Goal: Contribute content

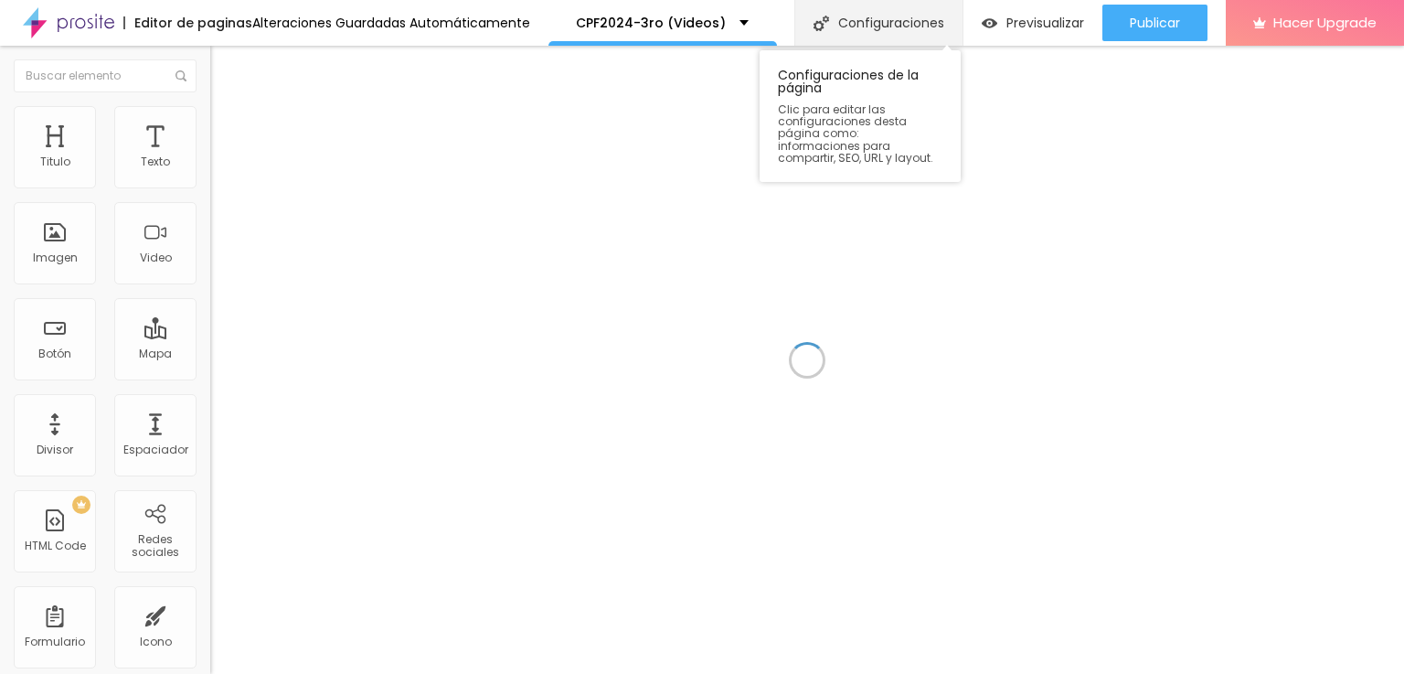
click at [869, 19] on div "Configuraciones" at bounding box center [878, 23] width 168 height 46
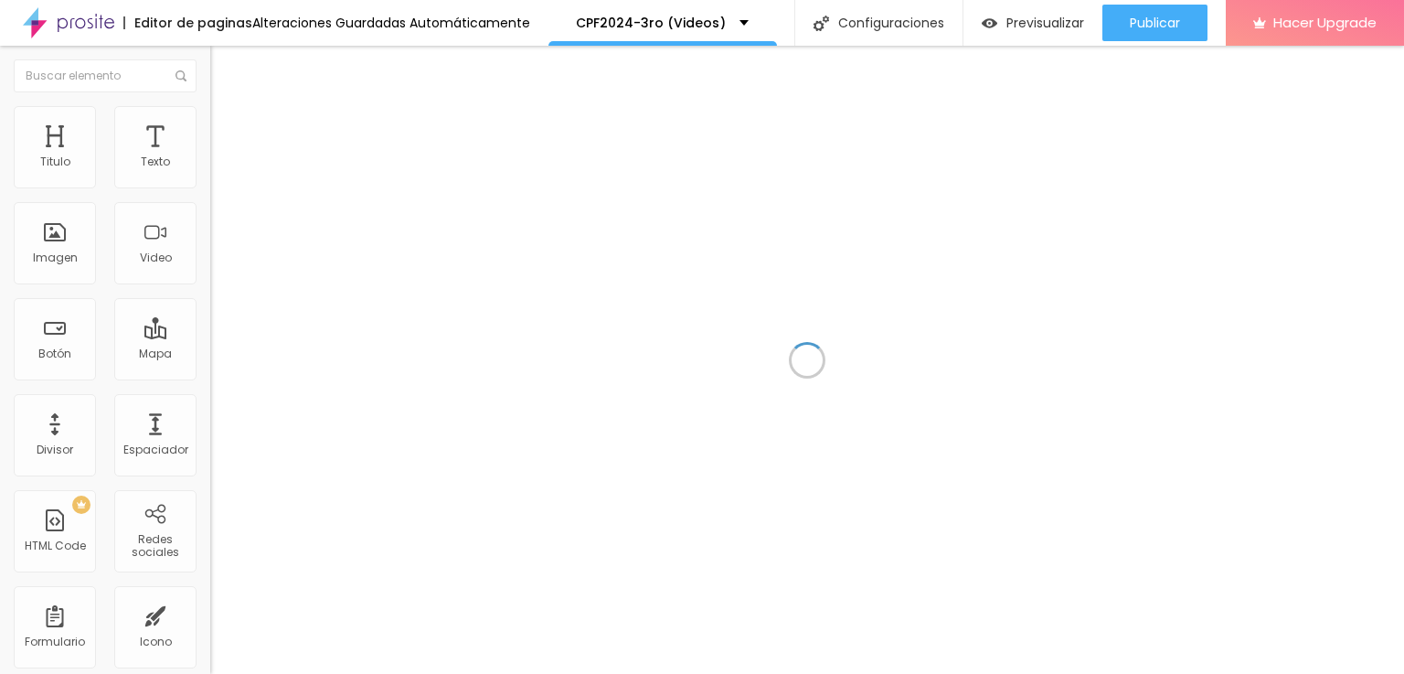
drag, startPoint x: 618, startPoint y: 270, endPoint x: 804, endPoint y: 270, distance: 185.6
type input "/cpf2024-3ro"
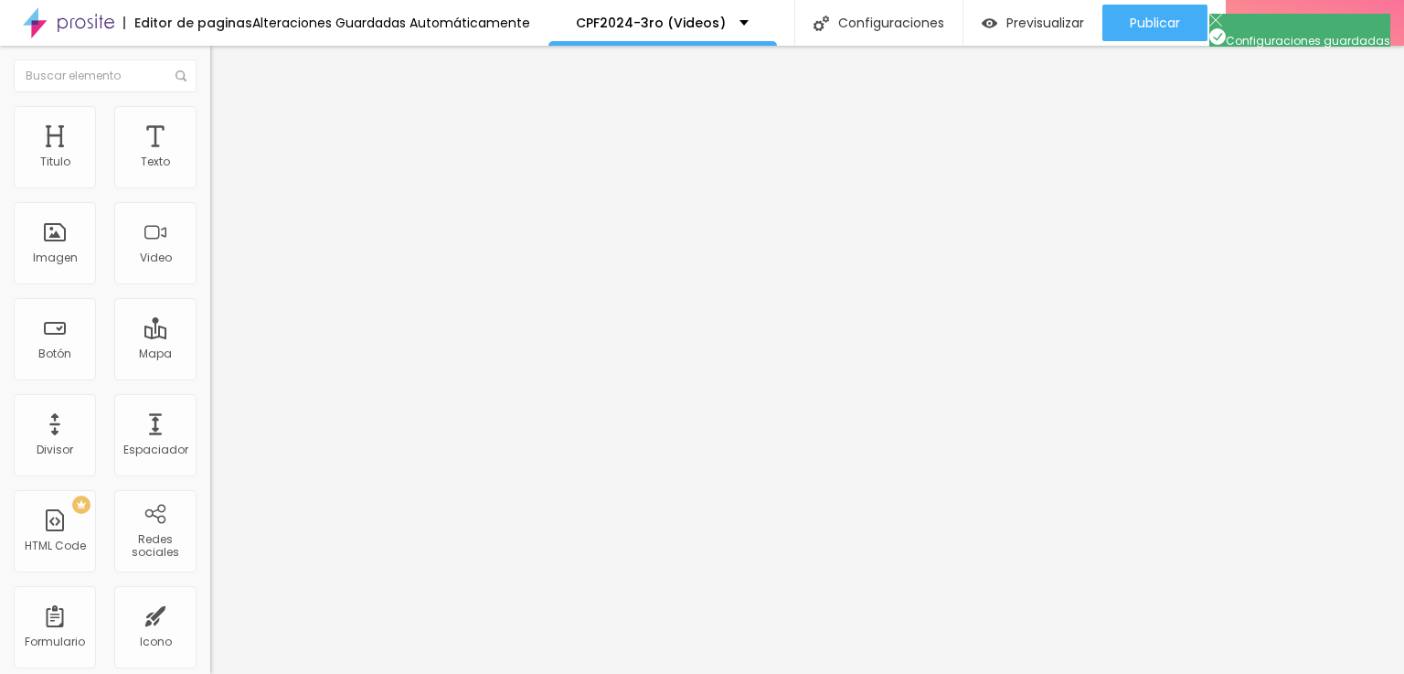
click at [210, 172] on input "https://vimeo.com/903040357?share=copy" at bounding box center [319, 163] width 219 height 18
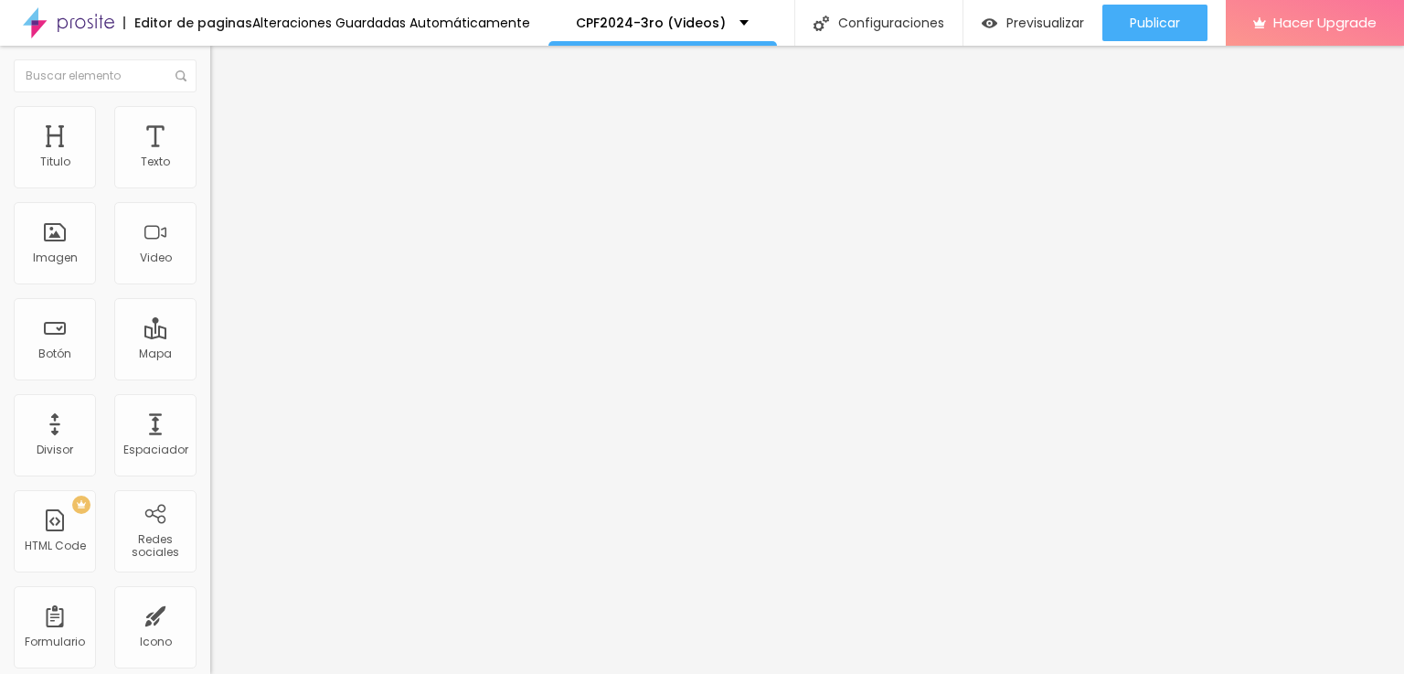
paste input "youtu.be/TRnGcGmJ5EQ?si=mYrnpJMkiBf3uqDP"
type input "https://youtu.be/TRnGcGmJ5EQ?si=mYrnpJMkiBf3uqDP"
click at [210, 172] on input "https://vimeo.com/902434496?share=copy" at bounding box center [319, 163] width 219 height 18
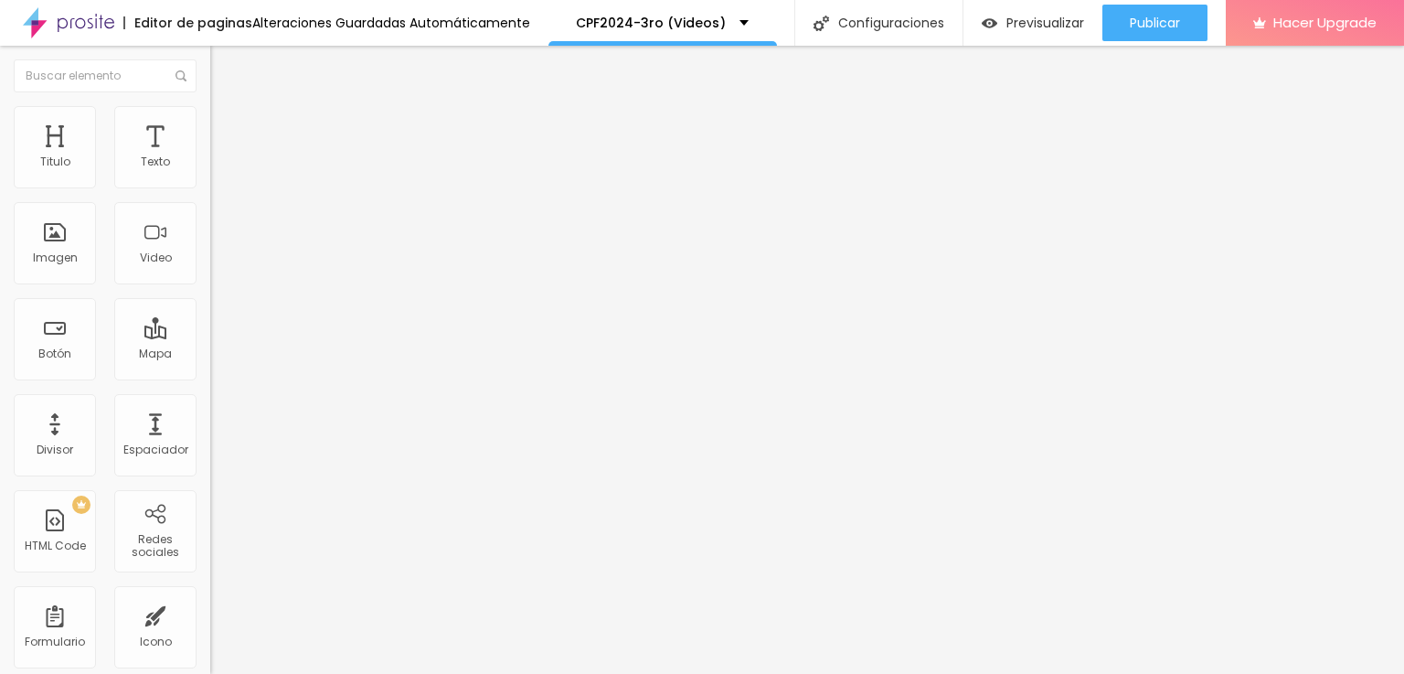
click at [210, 172] on input "https://vimeo.com/902434496?share=copy" at bounding box center [319, 163] width 219 height 18
paste input "youtu.be/DK3iyRhstKg?si=wE1jswVoe96v8PPU"
type input "https://youtu.be/DK3iyRhstKg?si=wE1jswVoe96v8PPU"
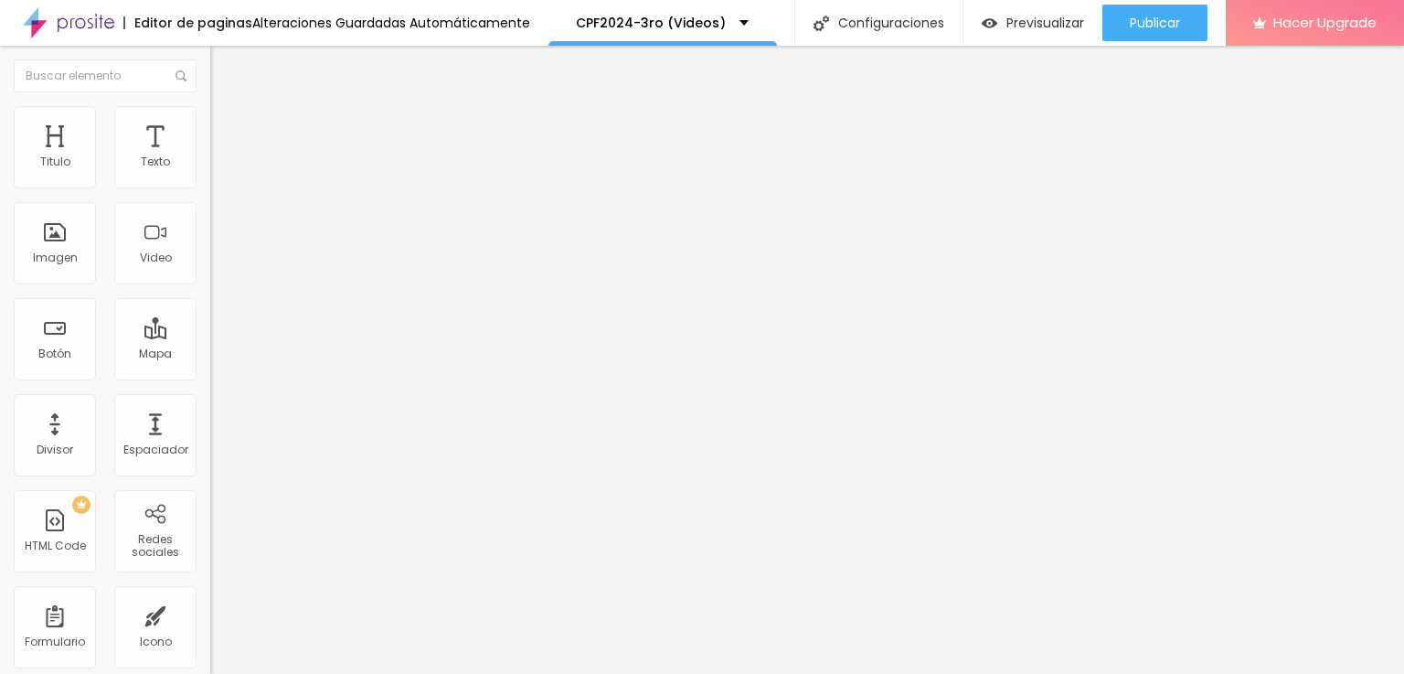
scroll to position [0, 0]
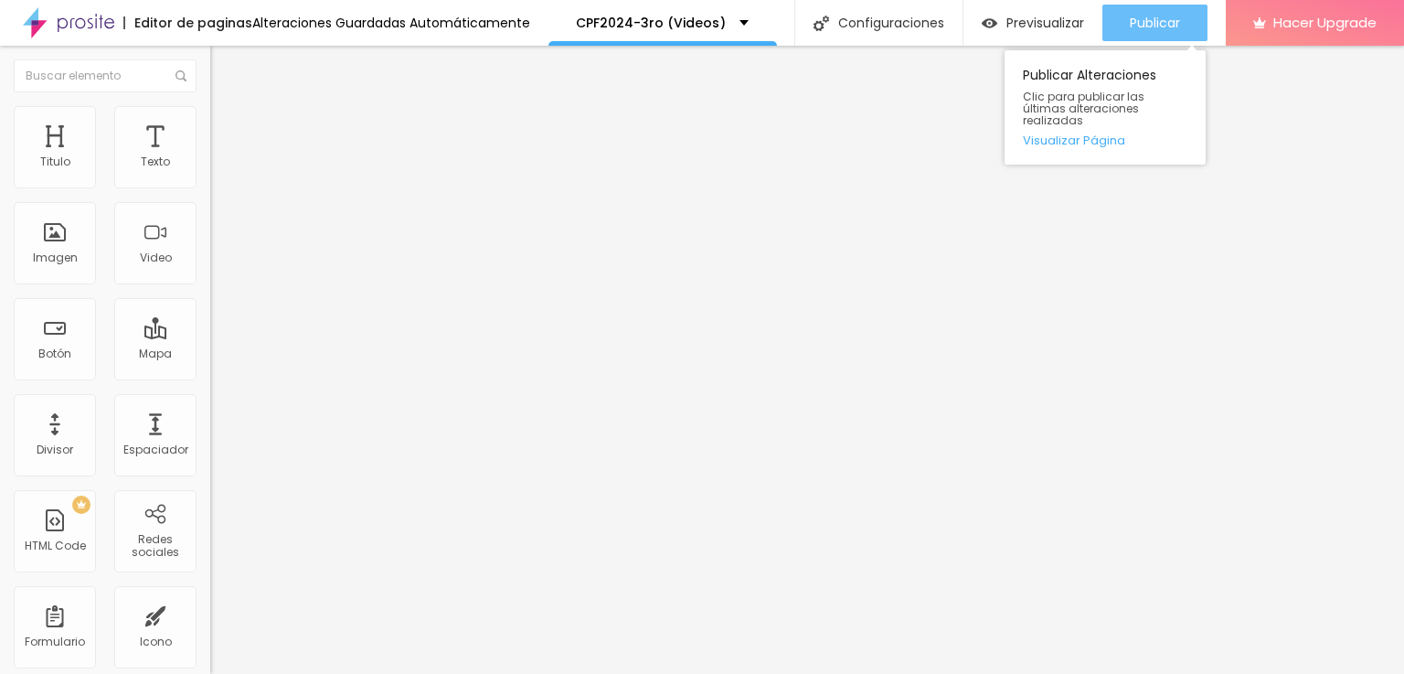
click at [1150, 12] on div "Publicar" at bounding box center [1155, 23] width 50 height 37
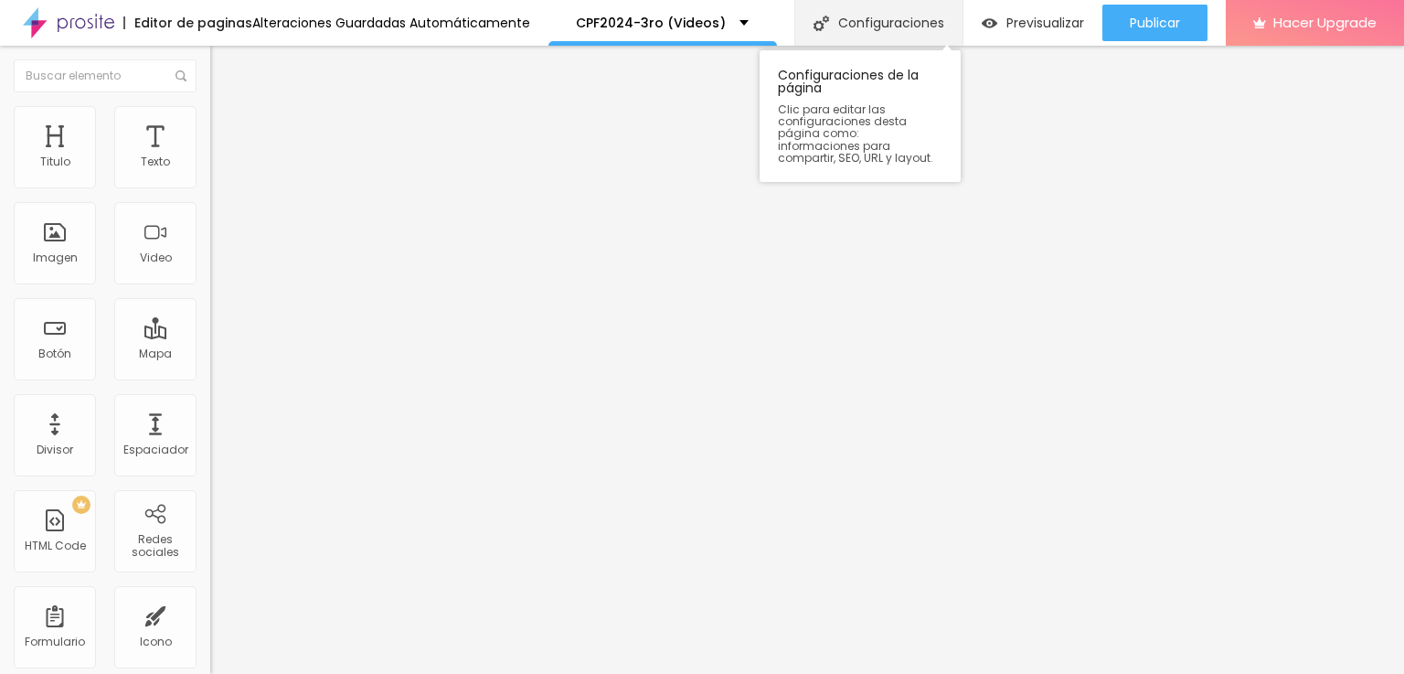
click at [900, 22] on div "Configuraciones" at bounding box center [878, 23] width 168 height 46
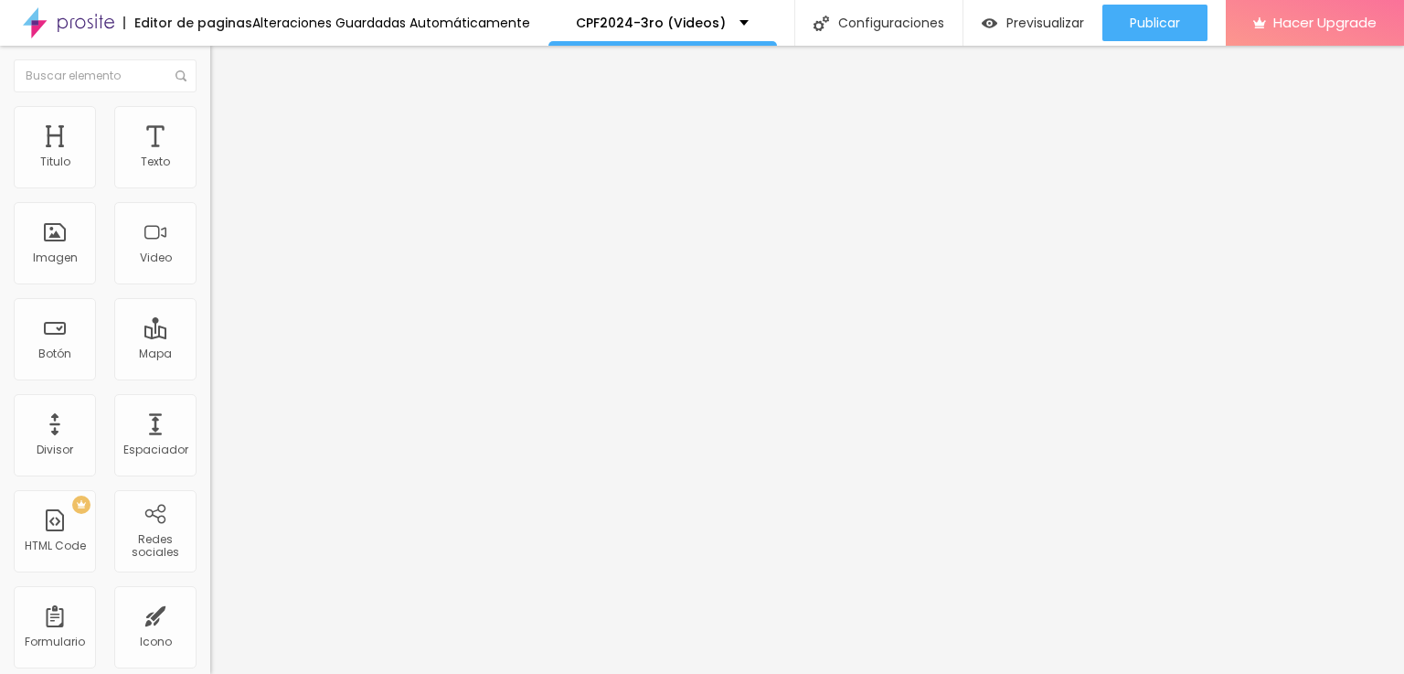
drag, startPoint x: 812, startPoint y: 303, endPoint x: 524, endPoint y: 299, distance: 288.0
drag, startPoint x: 519, startPoint y: 304, endPoint x: 826, endPoint y: 317, distance: 307.5
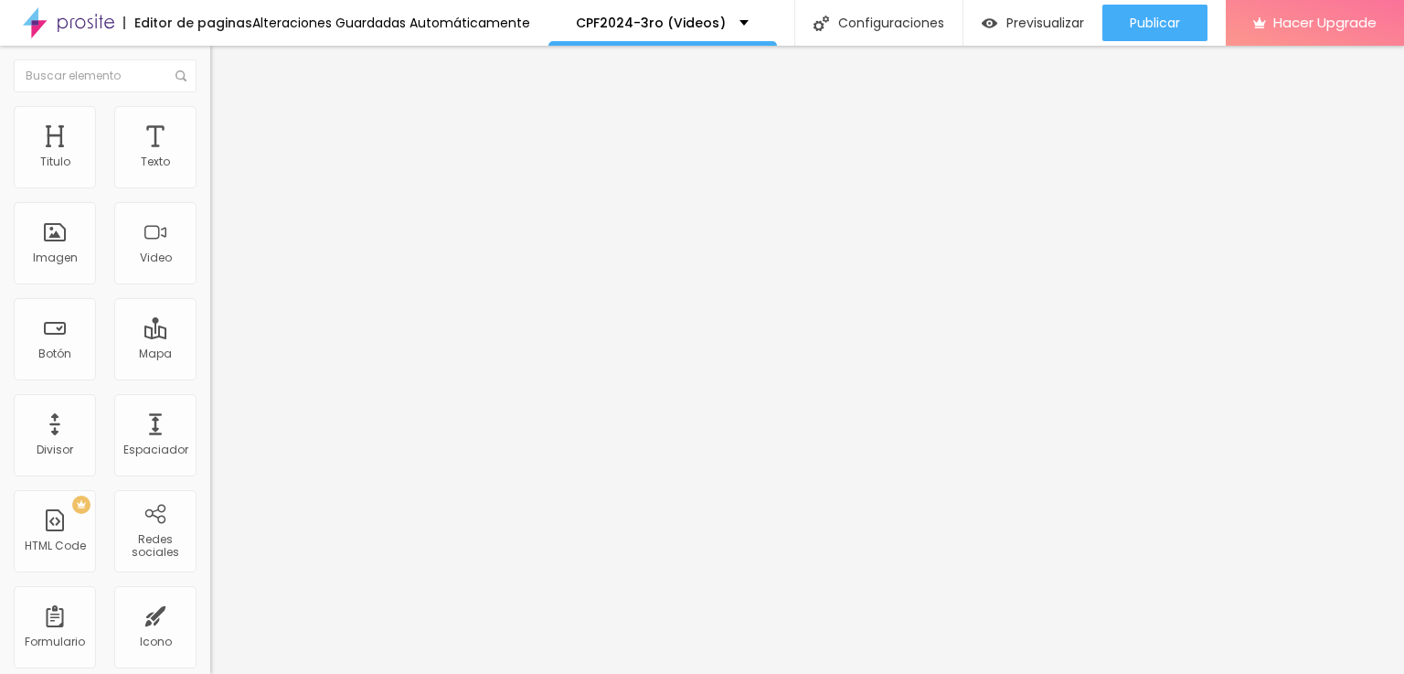
drag, startPoint x: 809, startPoint y: 303, endPoint x: 684, endPoint y: 310, distance: 125.5
drag, startPoint x: 521, startPoint y: 304, endPoint x: 572, endPoint y: 303, distance: 51.2
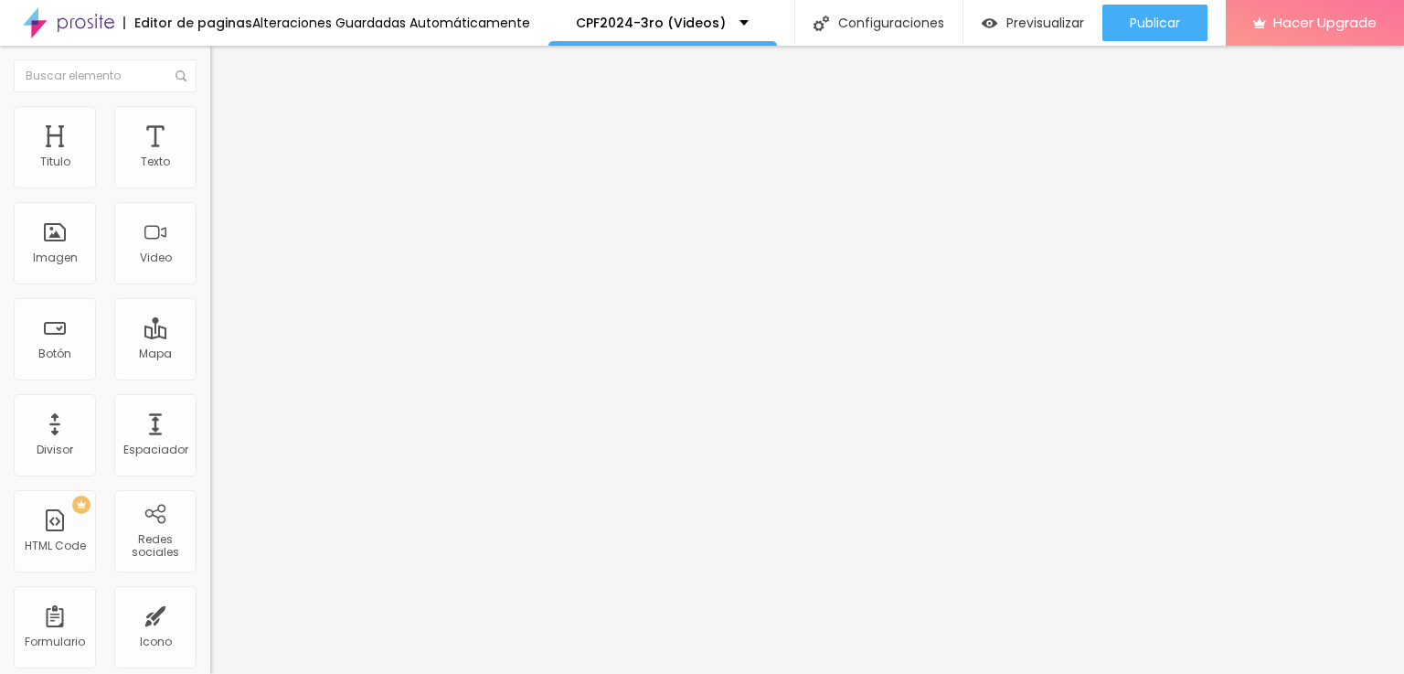
drag, startPoint x: 560, startPoint y: 303, endPoint x: 831, endPoint y: 303, distance: 271.5
drag, startPoint x: 814, startPoint y: 302, endPoint x: 525, endPoint y: 303, distance: 288.9
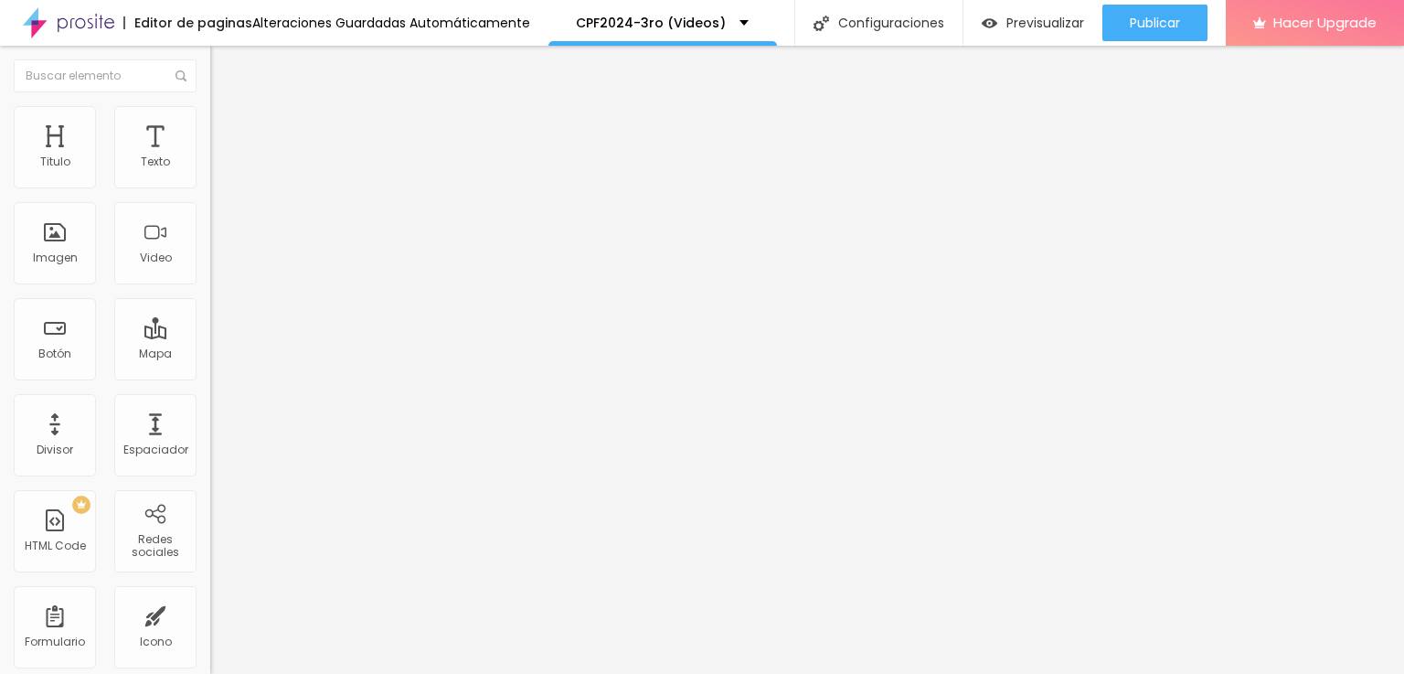
drag, startPoint x: 525, startPoint y: 303, endPoint x: 515, endPoint y: 304, distance: 10.2
drag, startPoint x: 515, startPoint y: 304, endPoint x: 841, endPoint y: 307, distance: 326.4
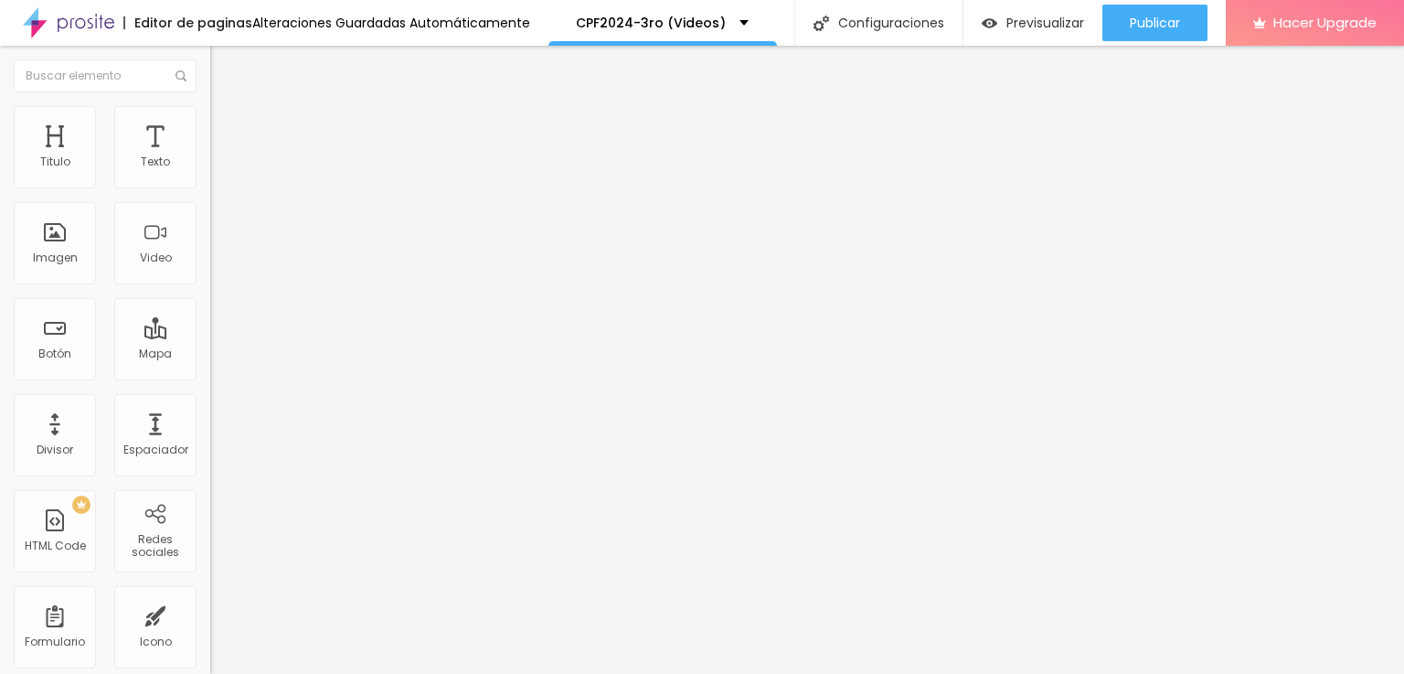
type input "CPF20234 3er curso (Videos de Graduación)"
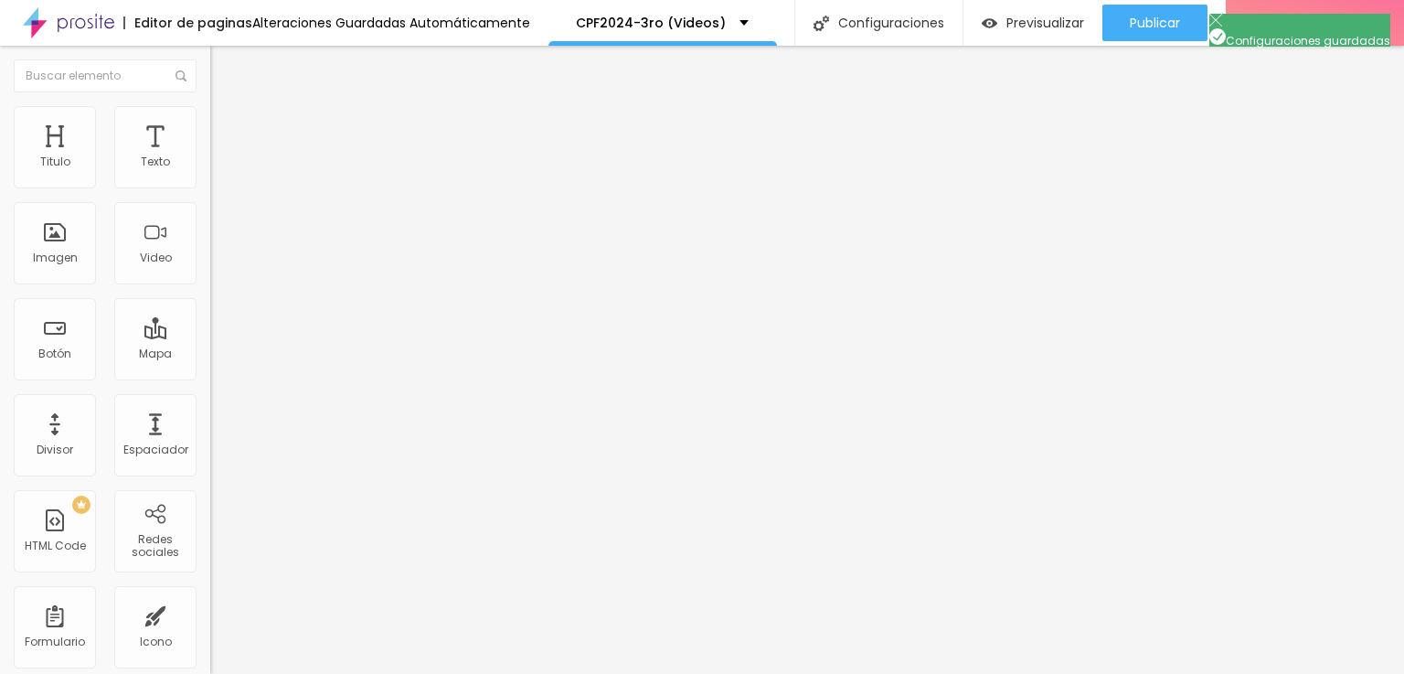
drag, startPoint x: 560, startPoint y: 306, endPoint x: 805, endPoint y: 307, distance: 245.0
copy p "www.capturandomomentos.net/cpf2024-3ro"
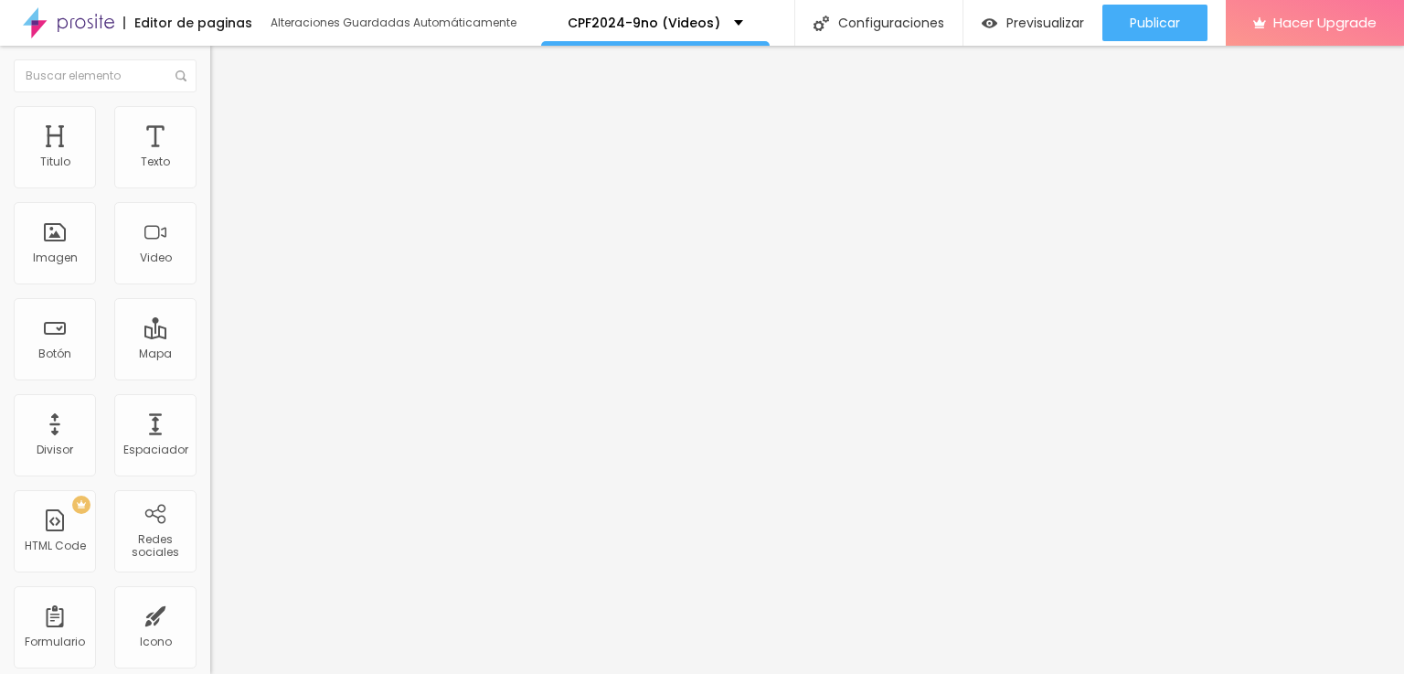
click at [210, 172] on input "[URL][DOMAIN_NAME]" at bounding box center [319, 163] width 219 height 18
paste input "[DOMAIN_NAME][URL]"
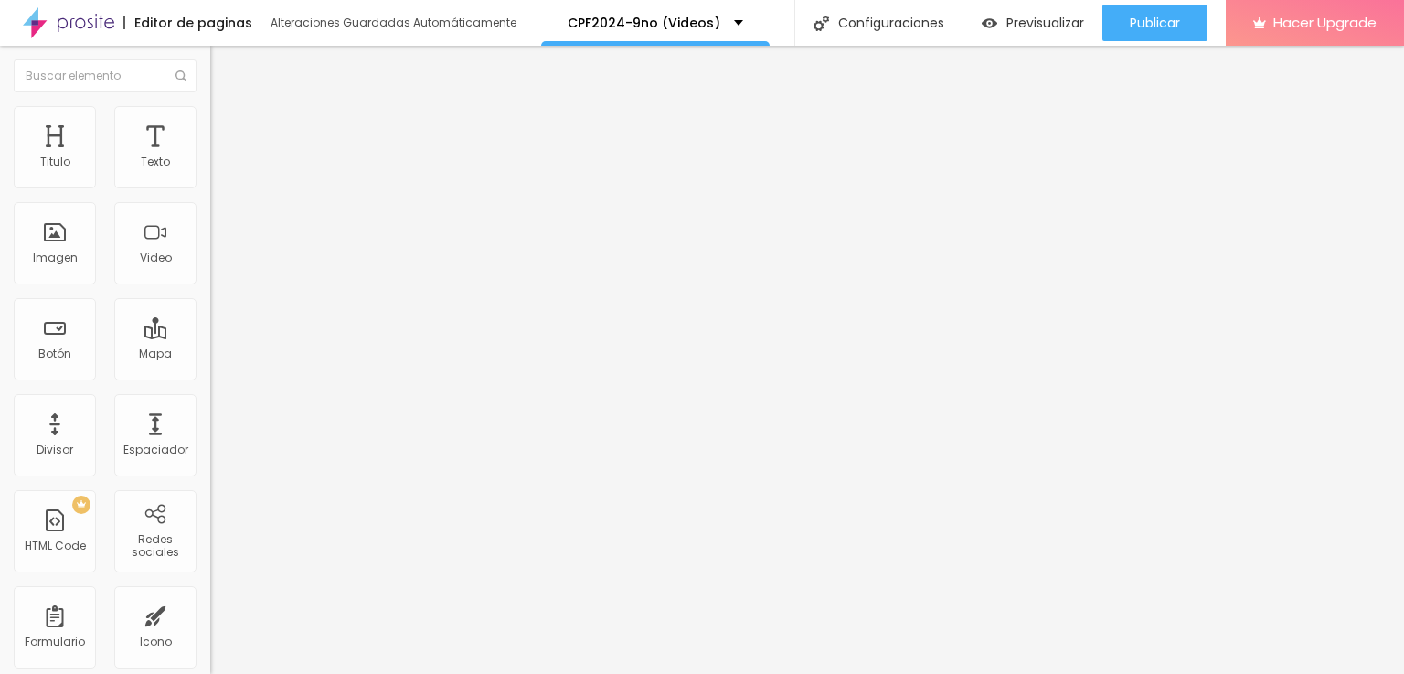
type input "[URL][DOMAIN_NAME]"
click at [210, 172] on input "[URL][DOMAIN_NAME]" at bounding box center [319, 163] width 219 height 18
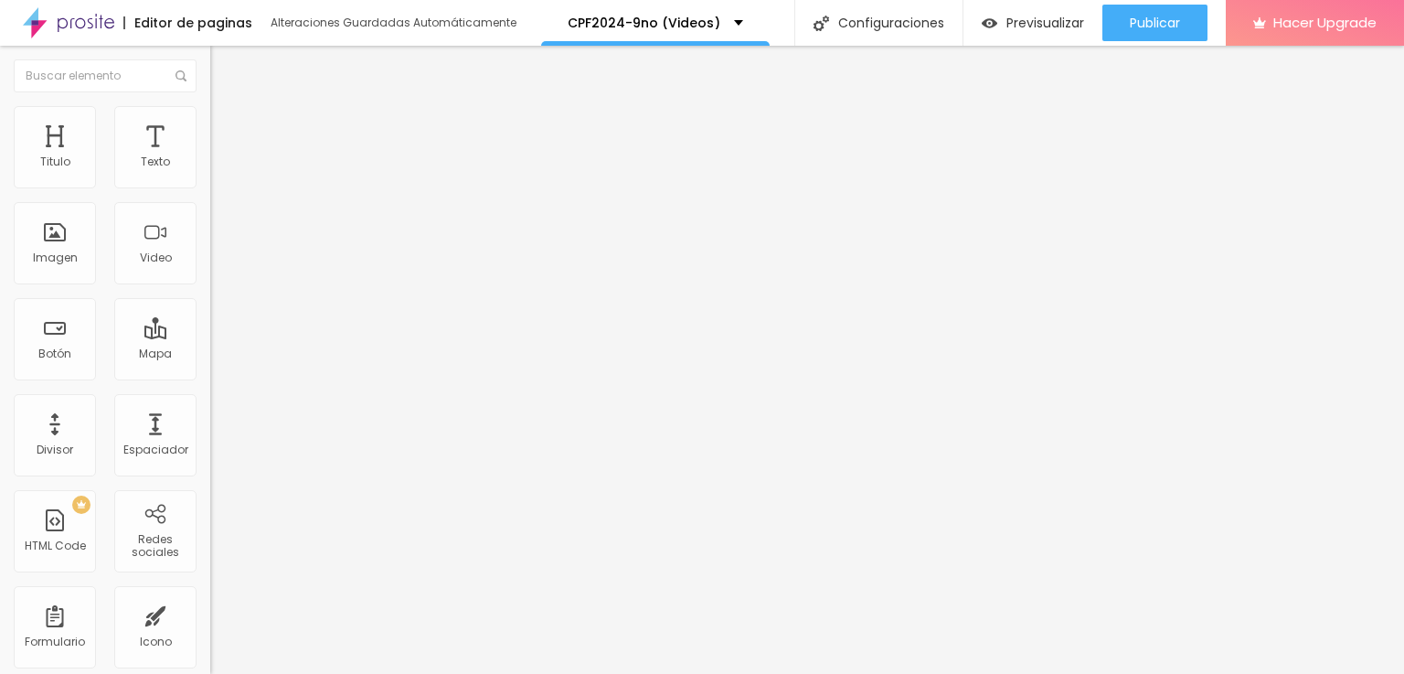
paste input "[DOMAIN_NAME][URL]"
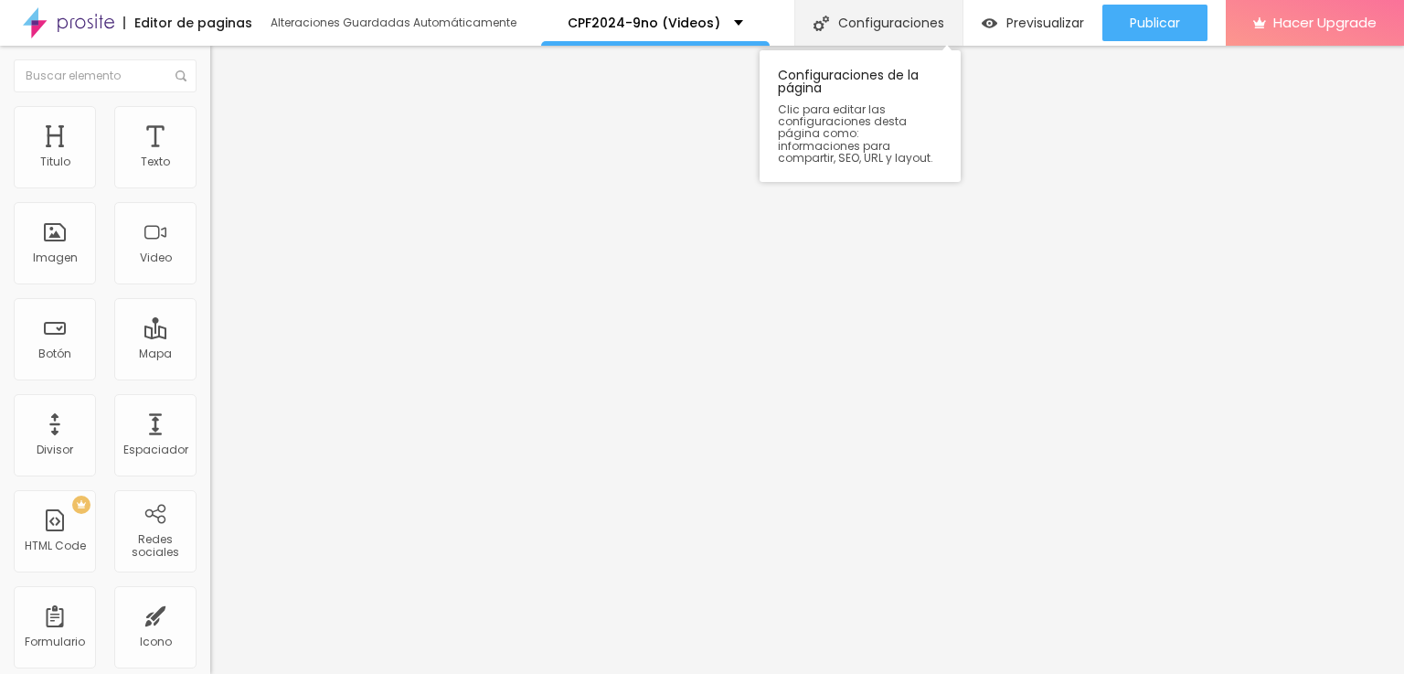
type input "[URL][DOMAIN_NAME]"
click at [913, 16] on div "Configuraciones" at bounding box center [878, 23] width 168 height 46
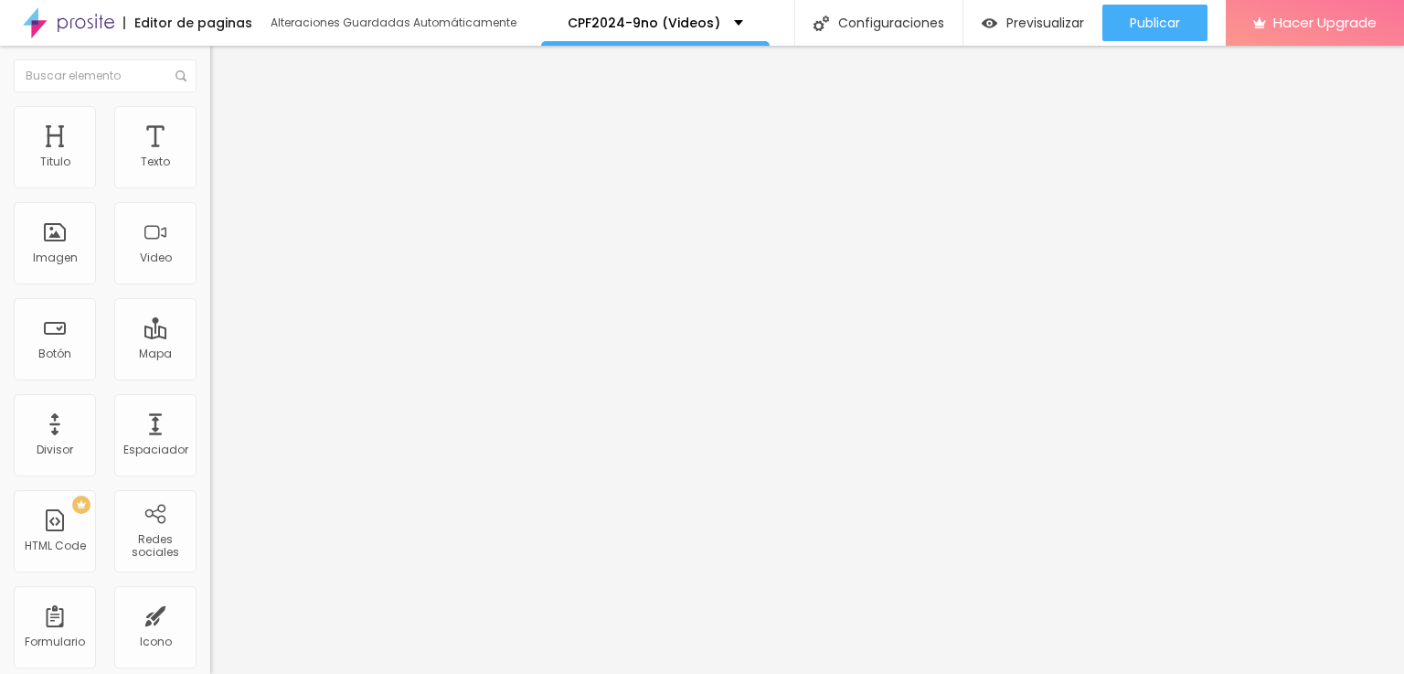
drag, startPoint x: 618, startPoint y: 271, endPoint x: 788, endPoint y: 269, distance: 170.1
type input "/cpf2024-9no"
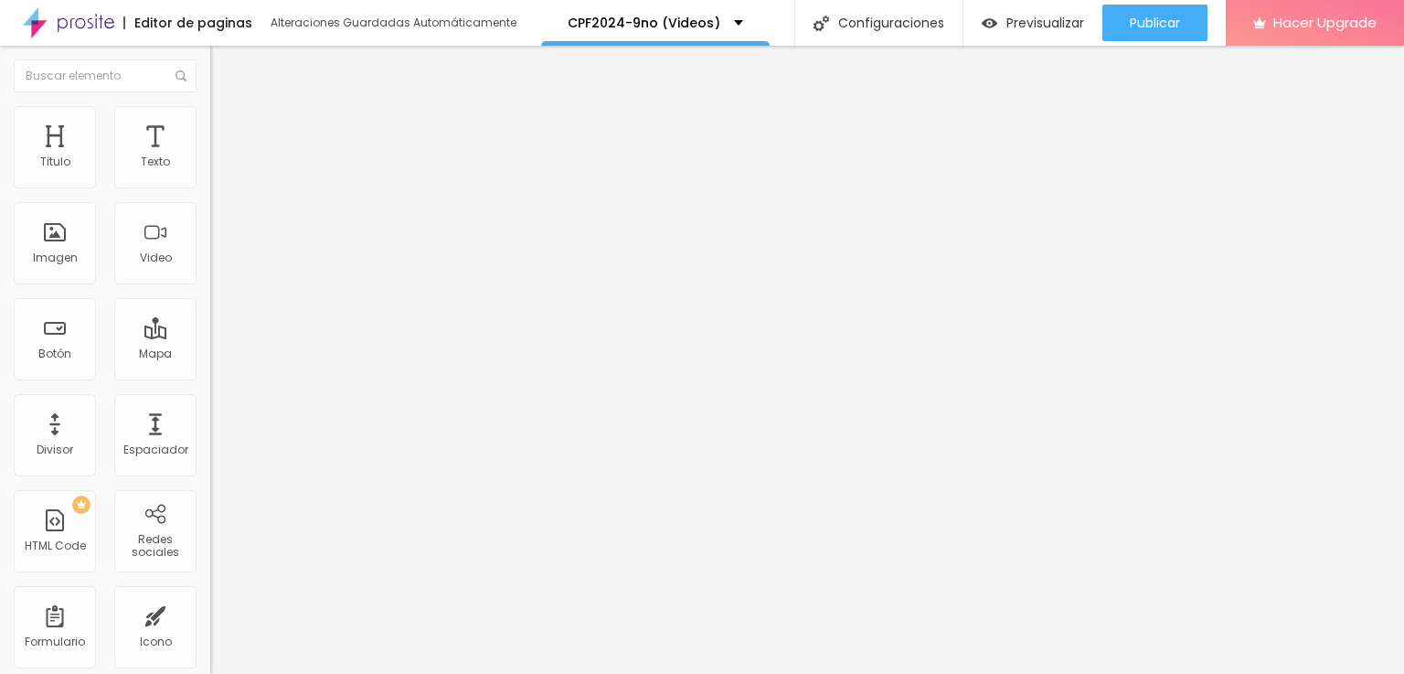
type input "CPF2024 9no Grado (Videos de Graduación)"
drag, startPoint x: 558, startPoint y: 306, endPoint x: 812, endPoint y: 308, distance: 254.2
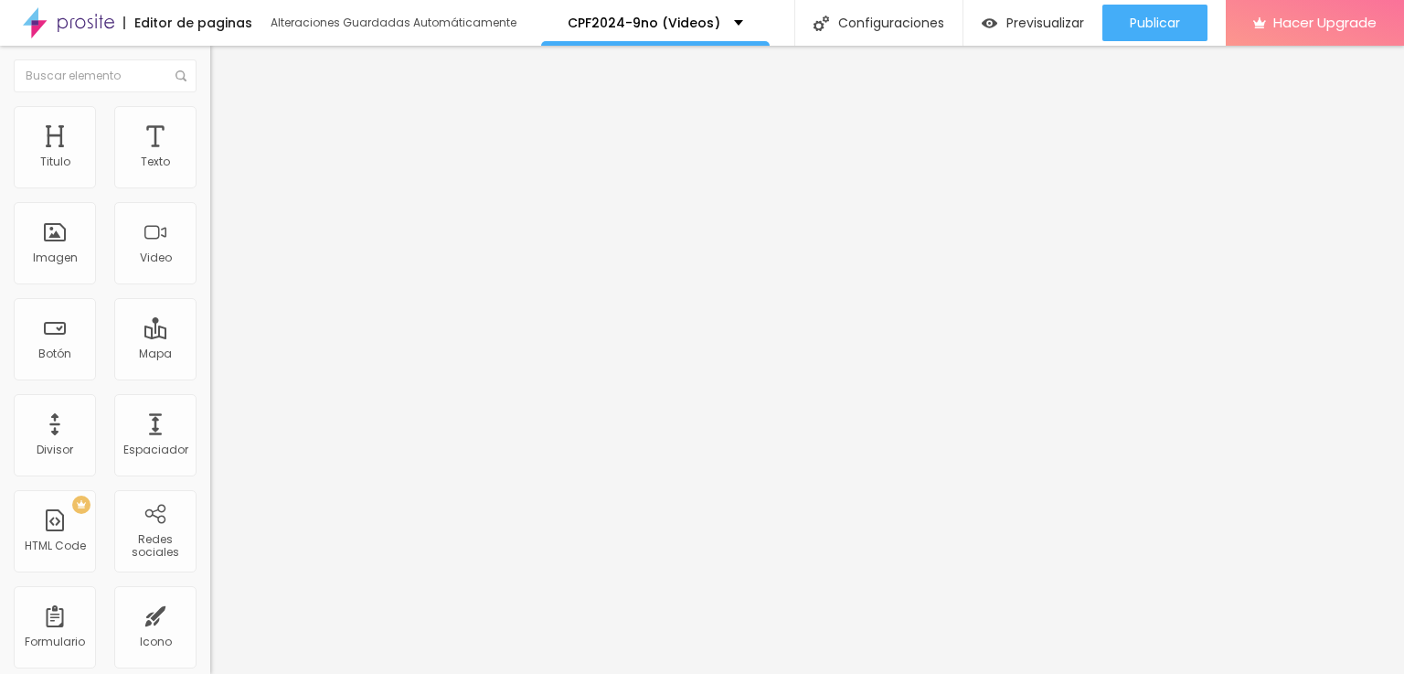
copy p "[DOMAIN_NAME][URL]"
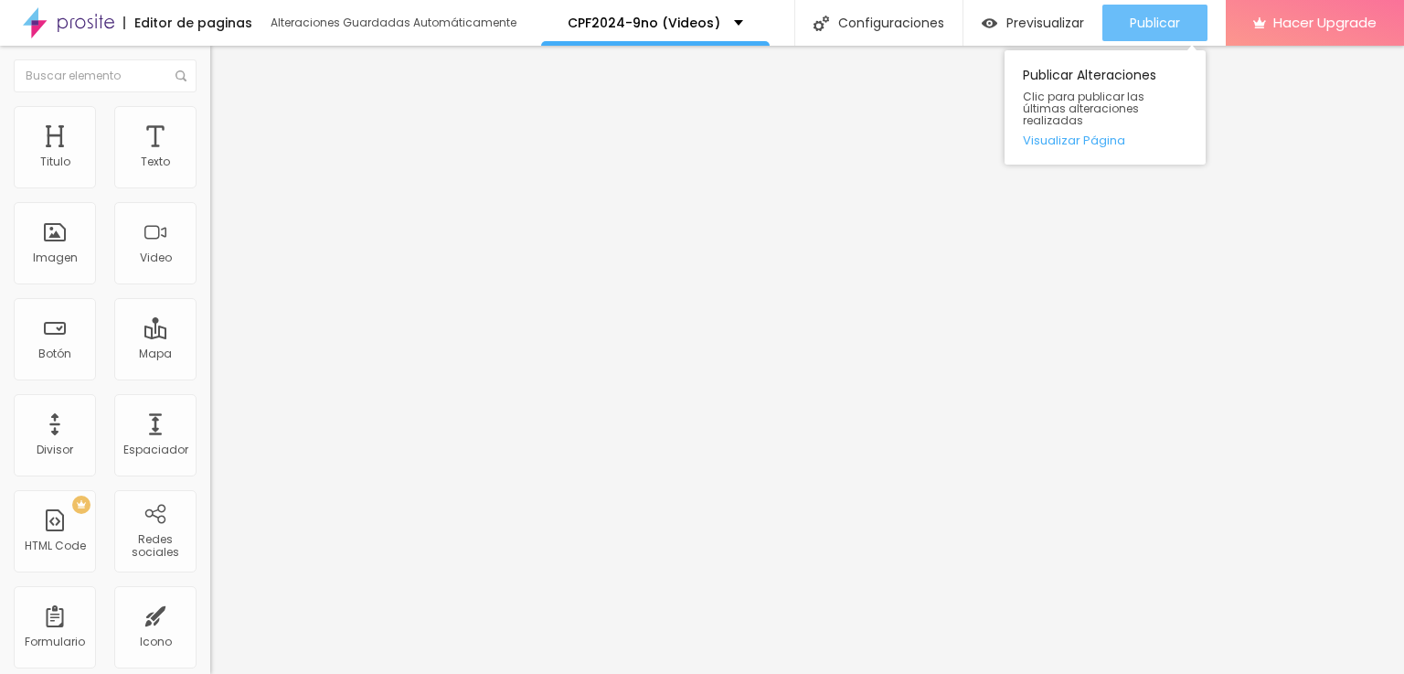
click at [1148, 16] on span "Publicar" at bounding box center [1155, 23] width 50 height 15
